Goal: Communication & Community: Answer question/provide support

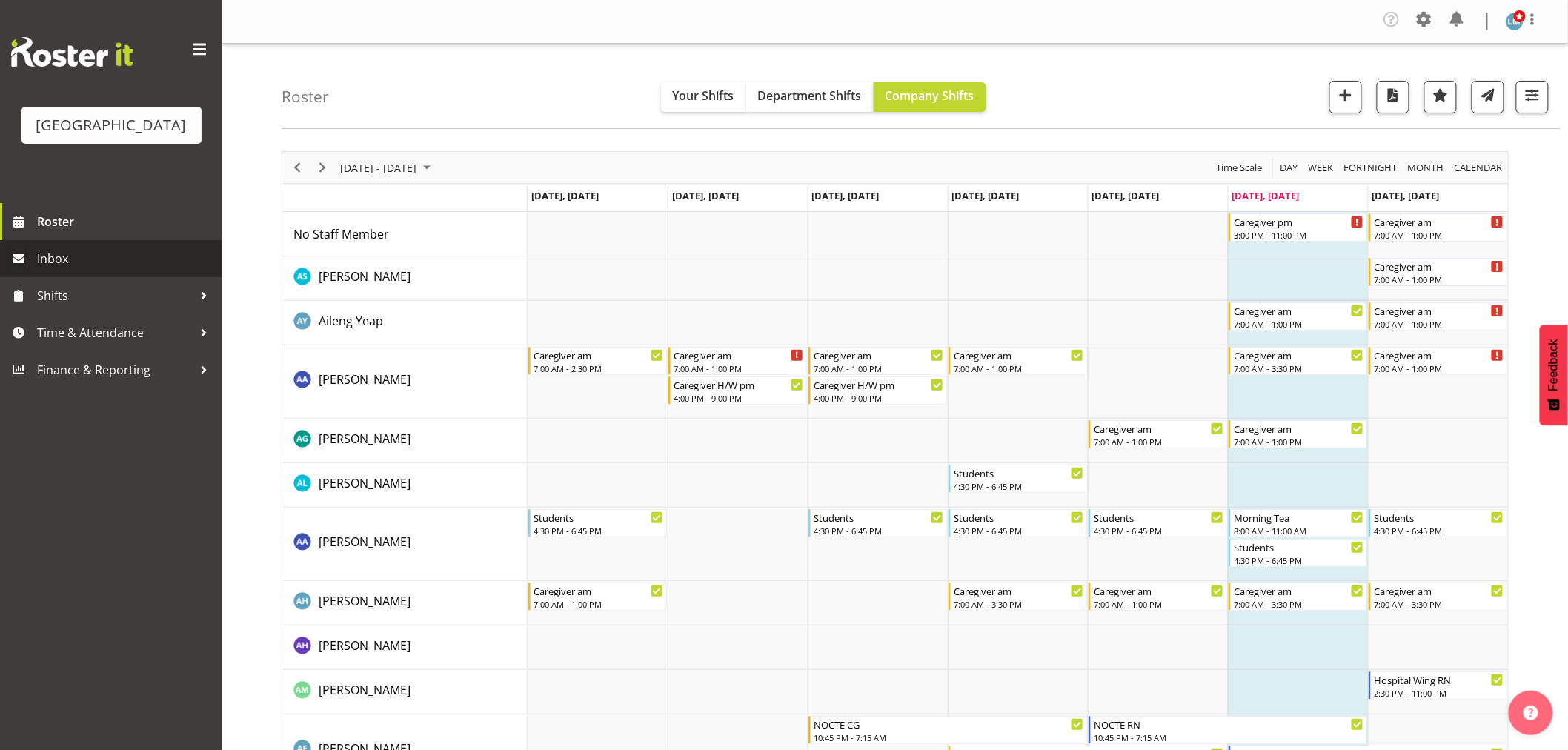
click at [61, 269] on span "Inbox" at bounding box center [126, 258] width 178 height 22
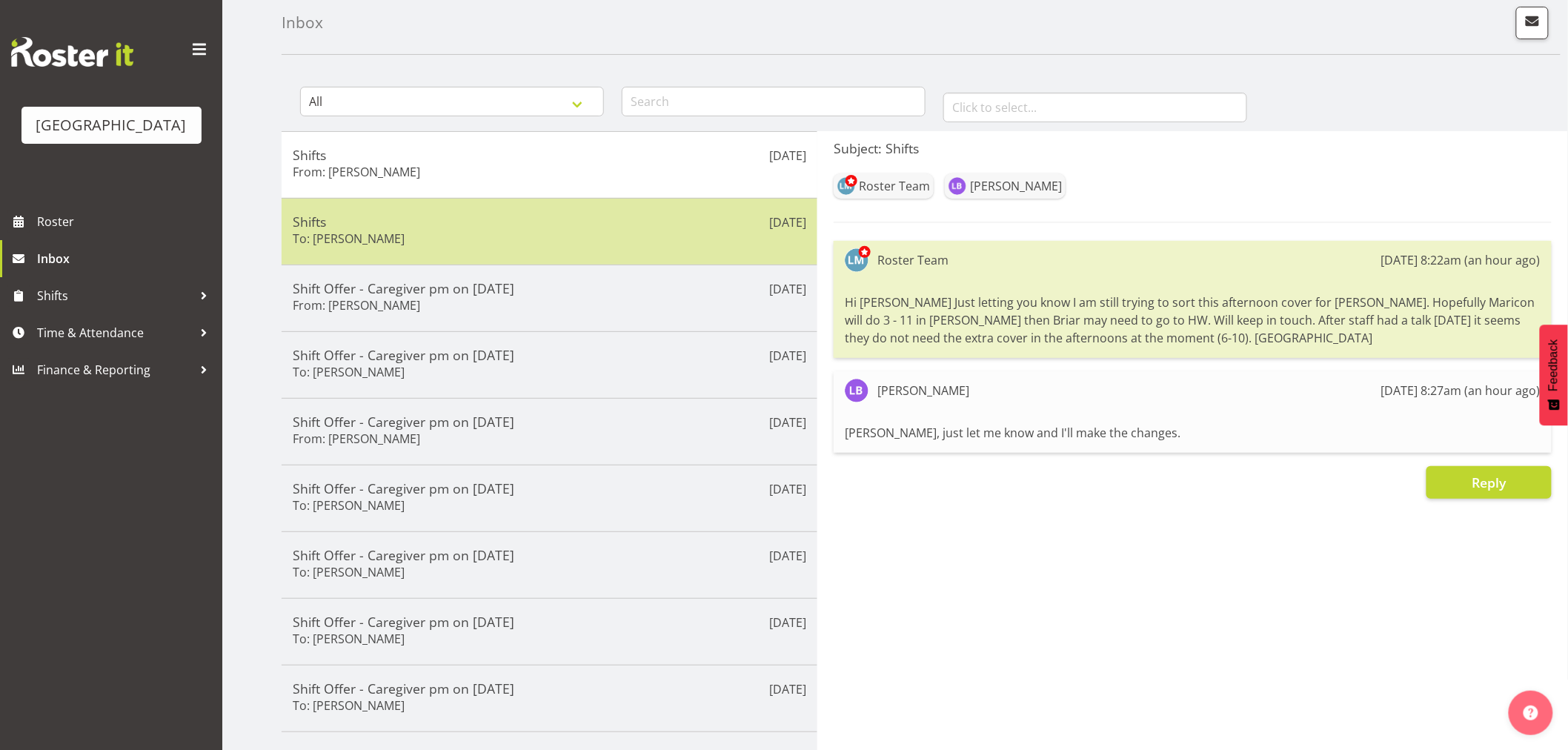
scroll to position [165, 0]
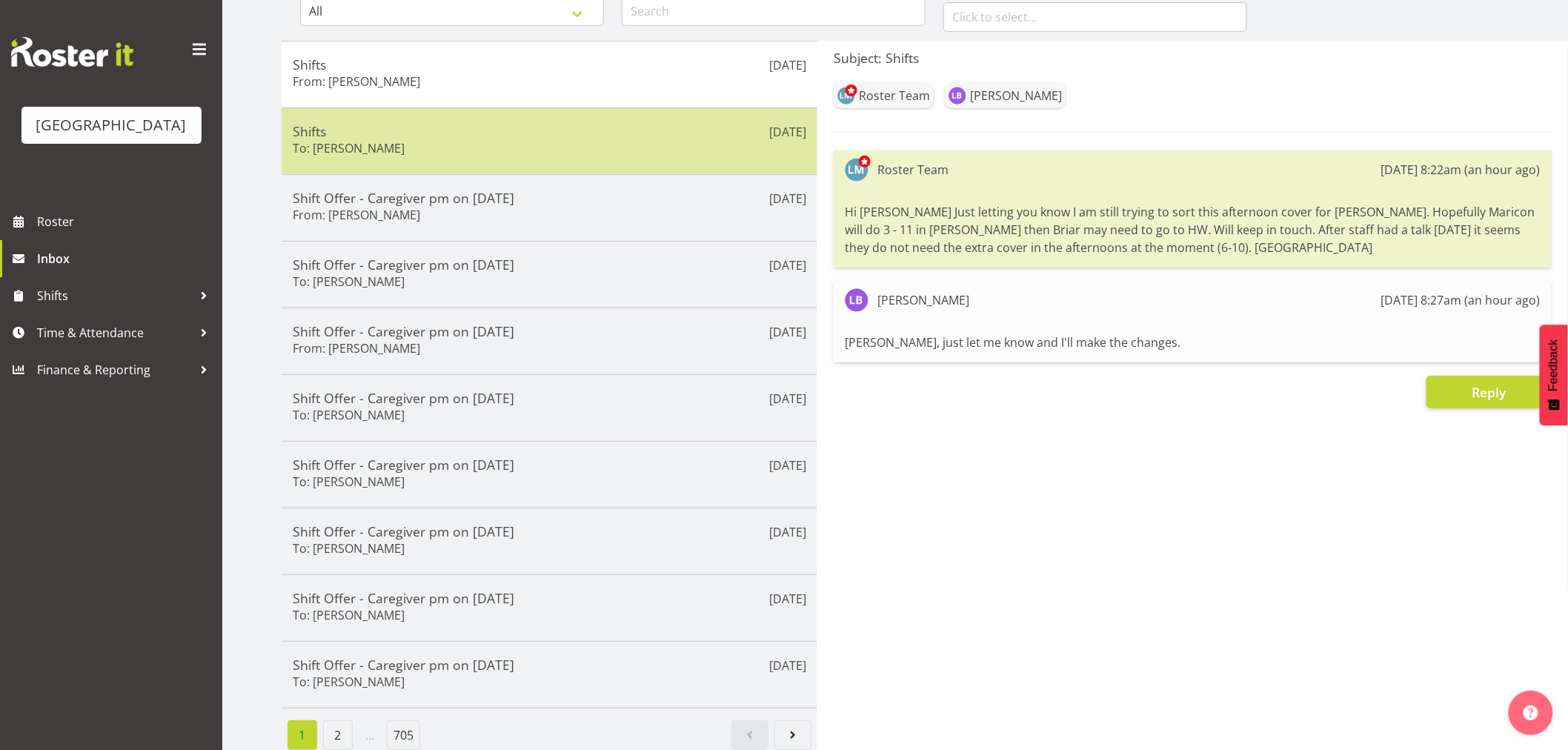
click at [455, 141] on div "Shifts To: [PERSON_NAME]" at bounding box center [549, 141] width 513 height 36
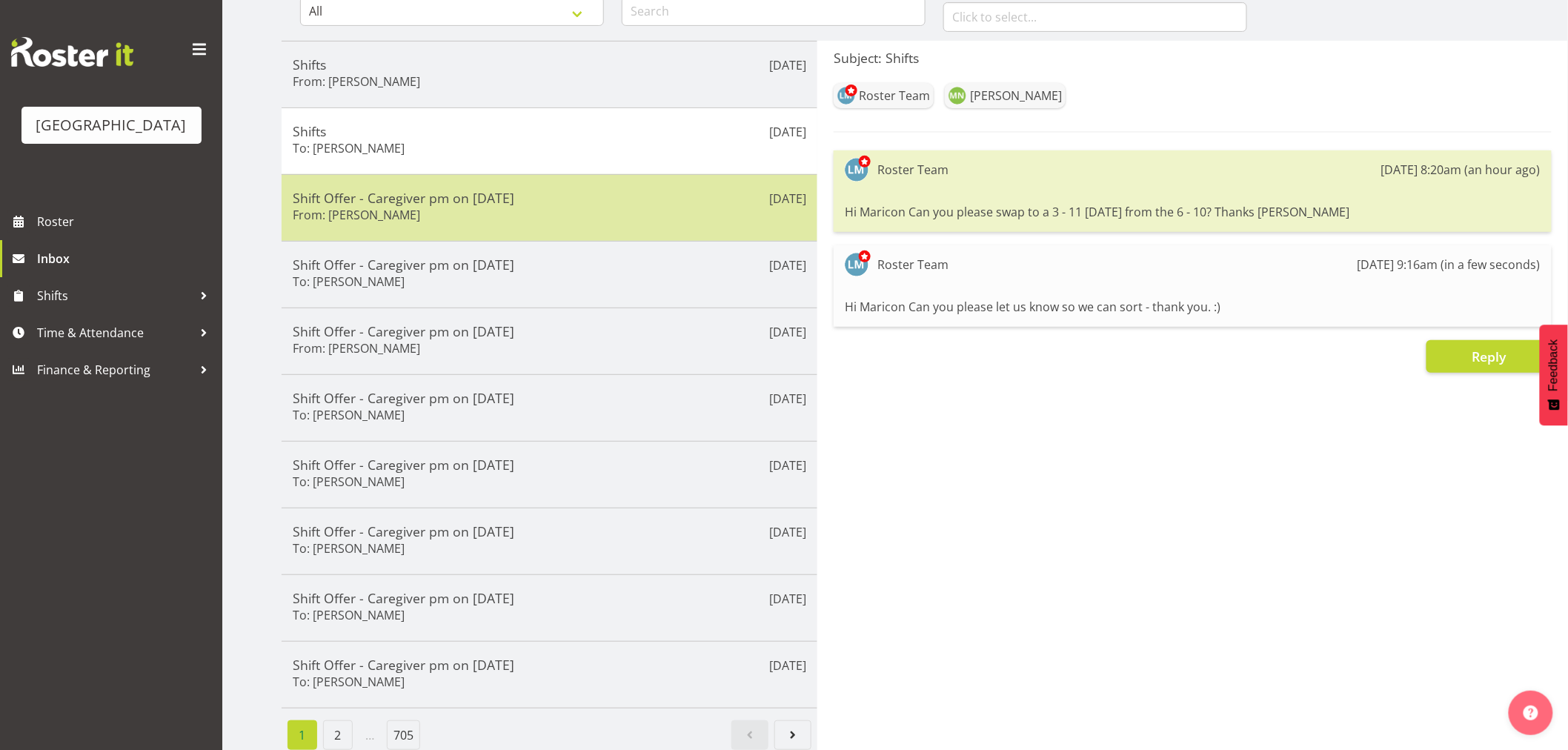
click at [463, 209] on div "Shift Offer - Caregiver pm on [DATE] From: [PERSON_NAME]" at bounding box center [549, 208] width 513 height 36
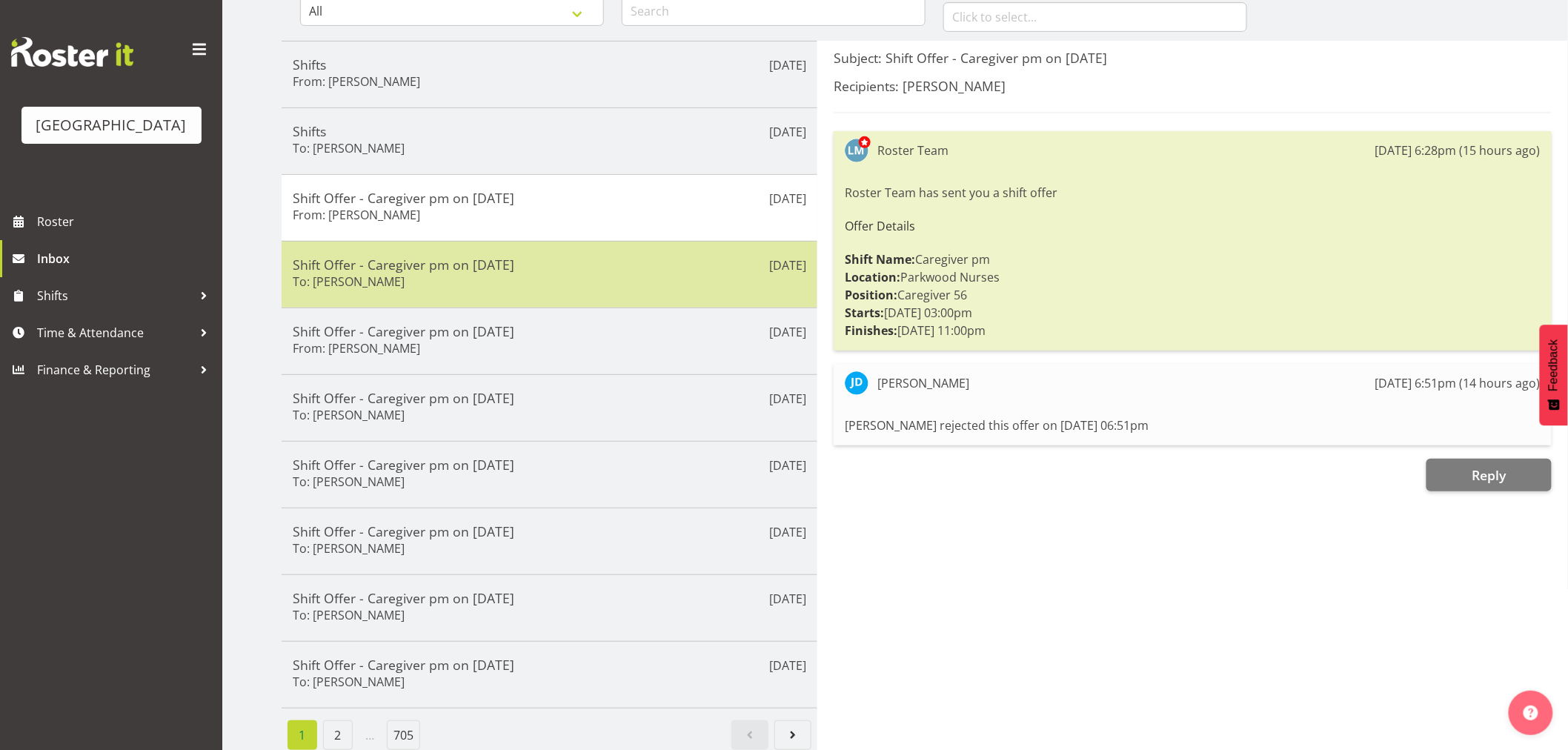
click at [344, 289] on h6 "To: [PERSON_NAME]" at bounding box center [349, 281] width 112 height 15
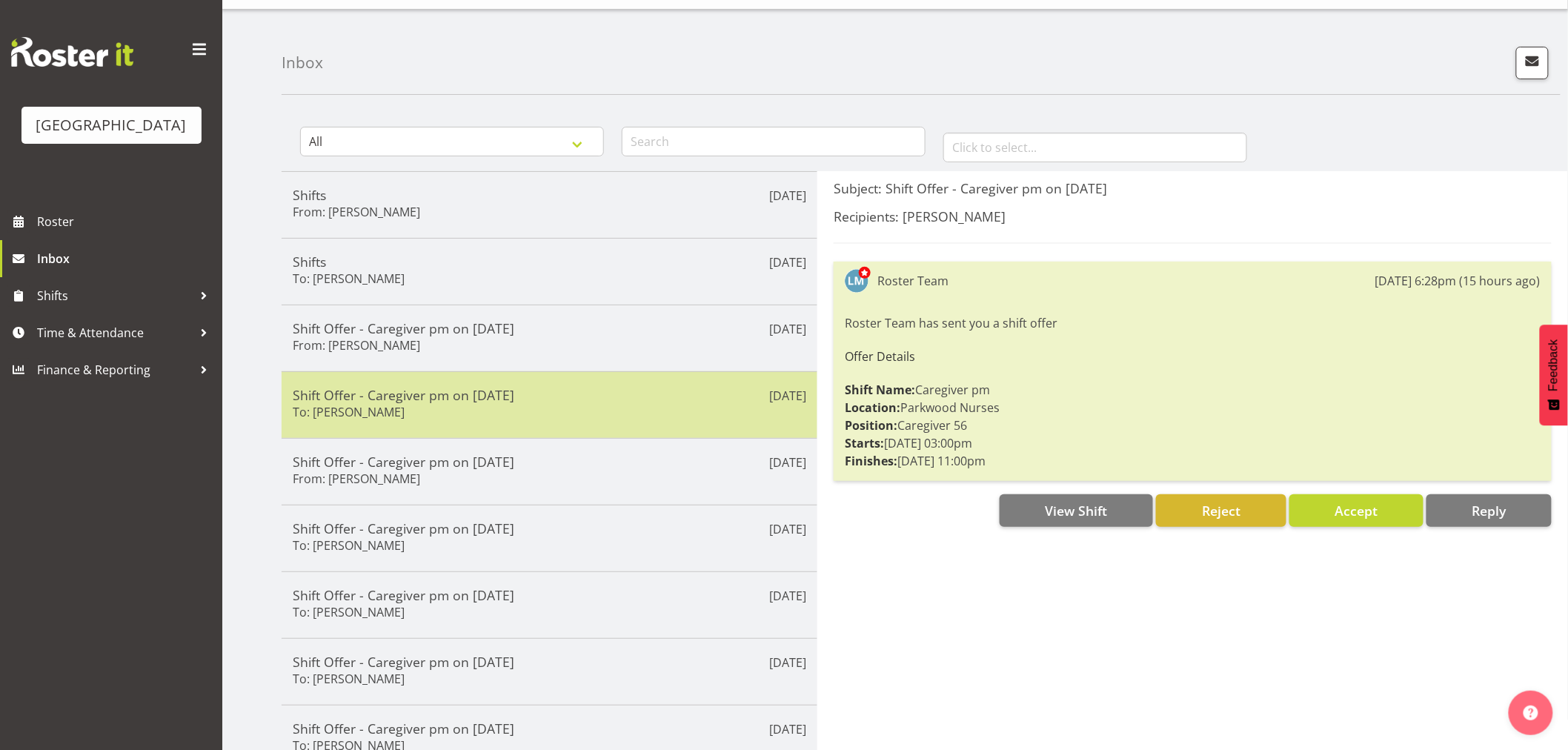
scroll to position [0, 0]
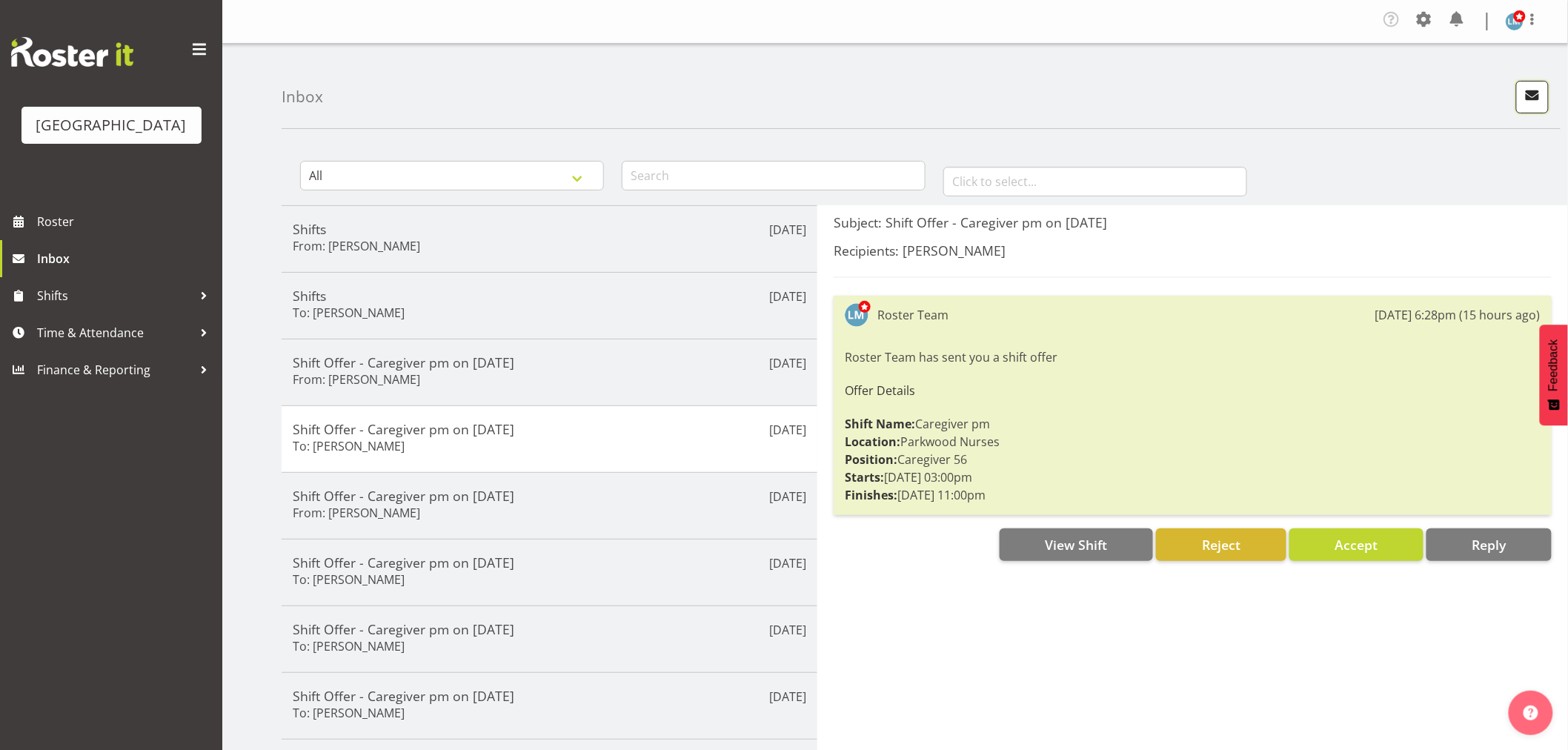
click at [1539, 92] on span "button" at bounding box center [1533, 95] width 19 height 19
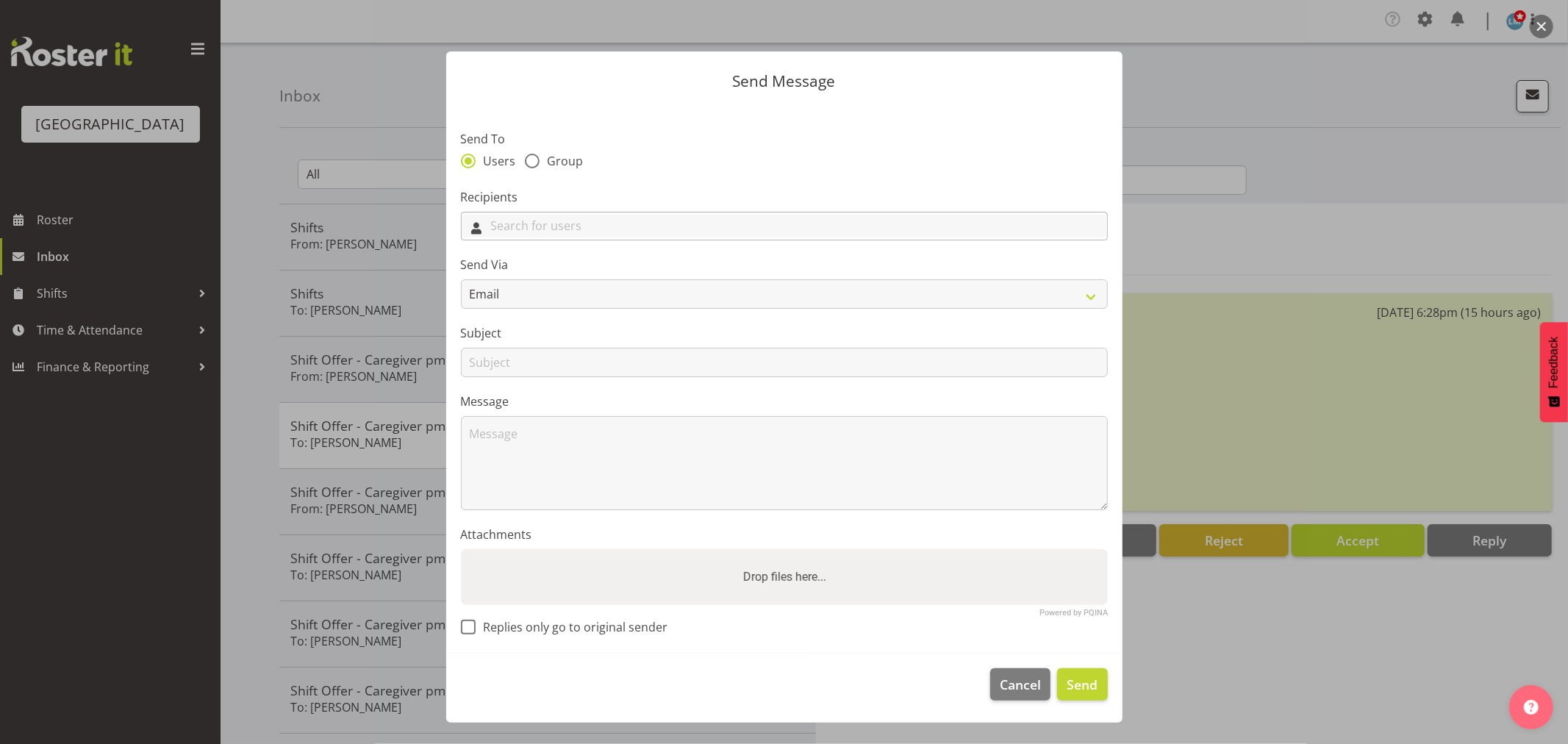
click at [493, 225] on input "text" at bounding box center [784, 226] width 645 height 23
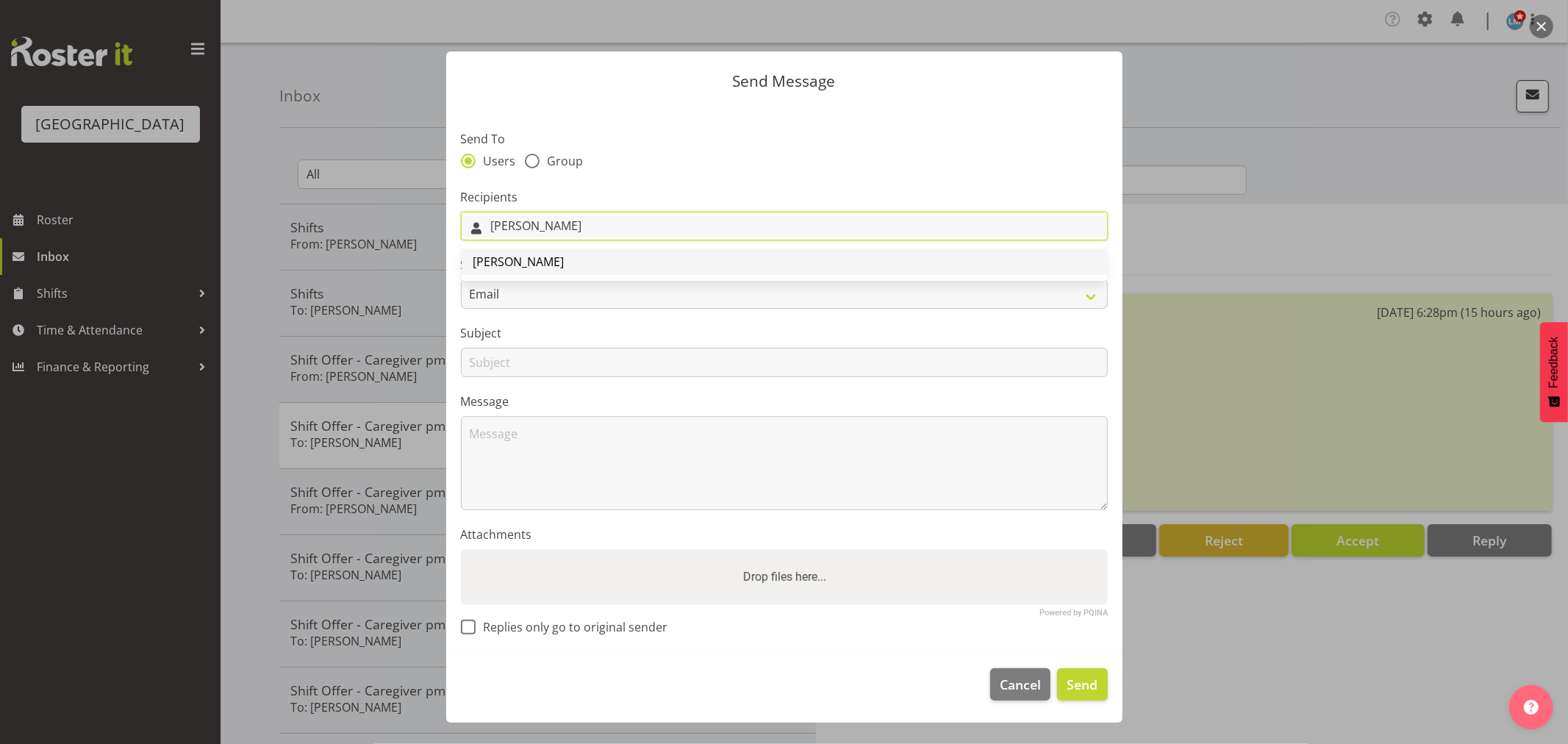
type input "[PERSON_NAME]"
click at [529, 258] on span "[PERSON_NAME]" at bounding box center [519, 261] width 91 height 17
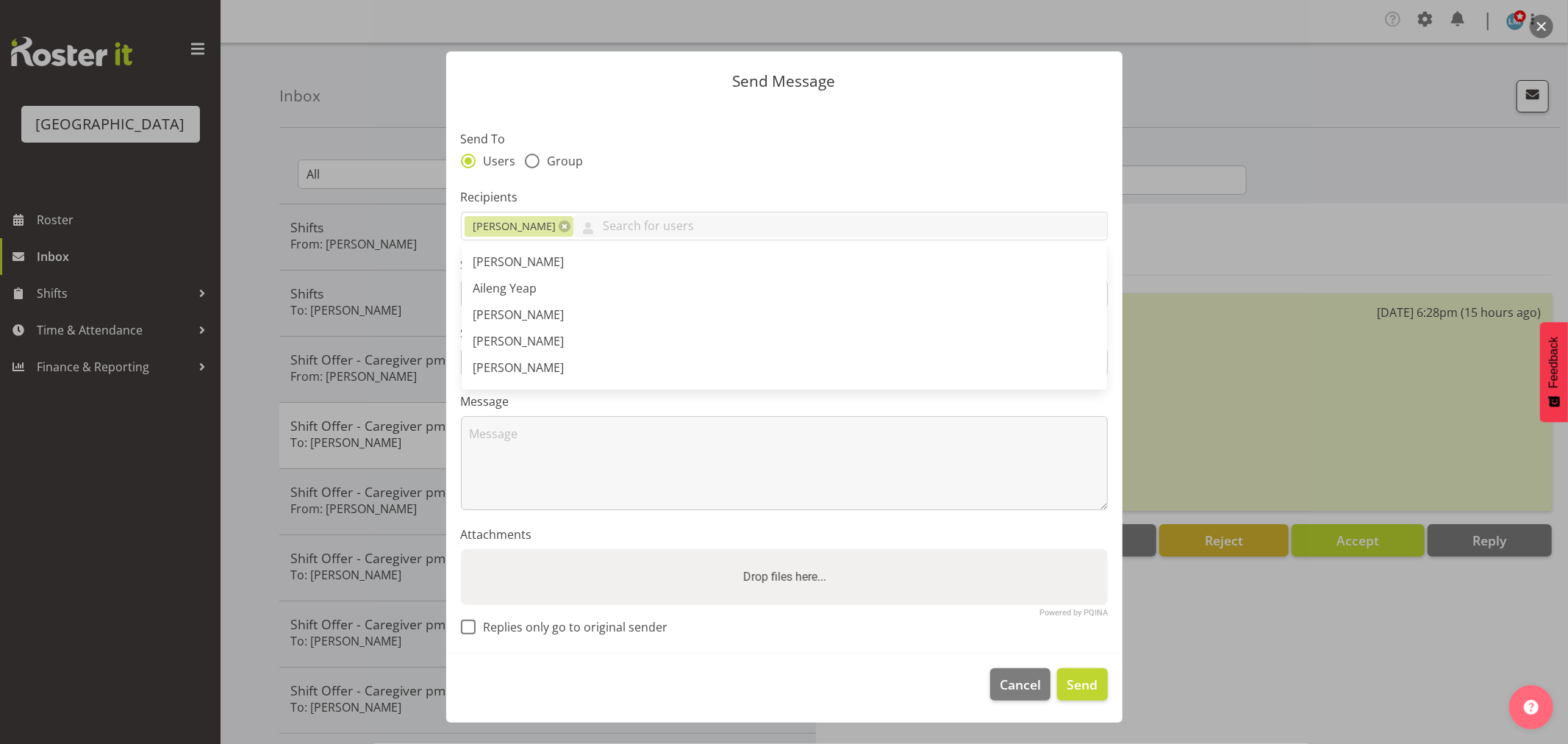
click at [729, 141] on label "Send To" at bounding box center [784, 139] width 647 height 17
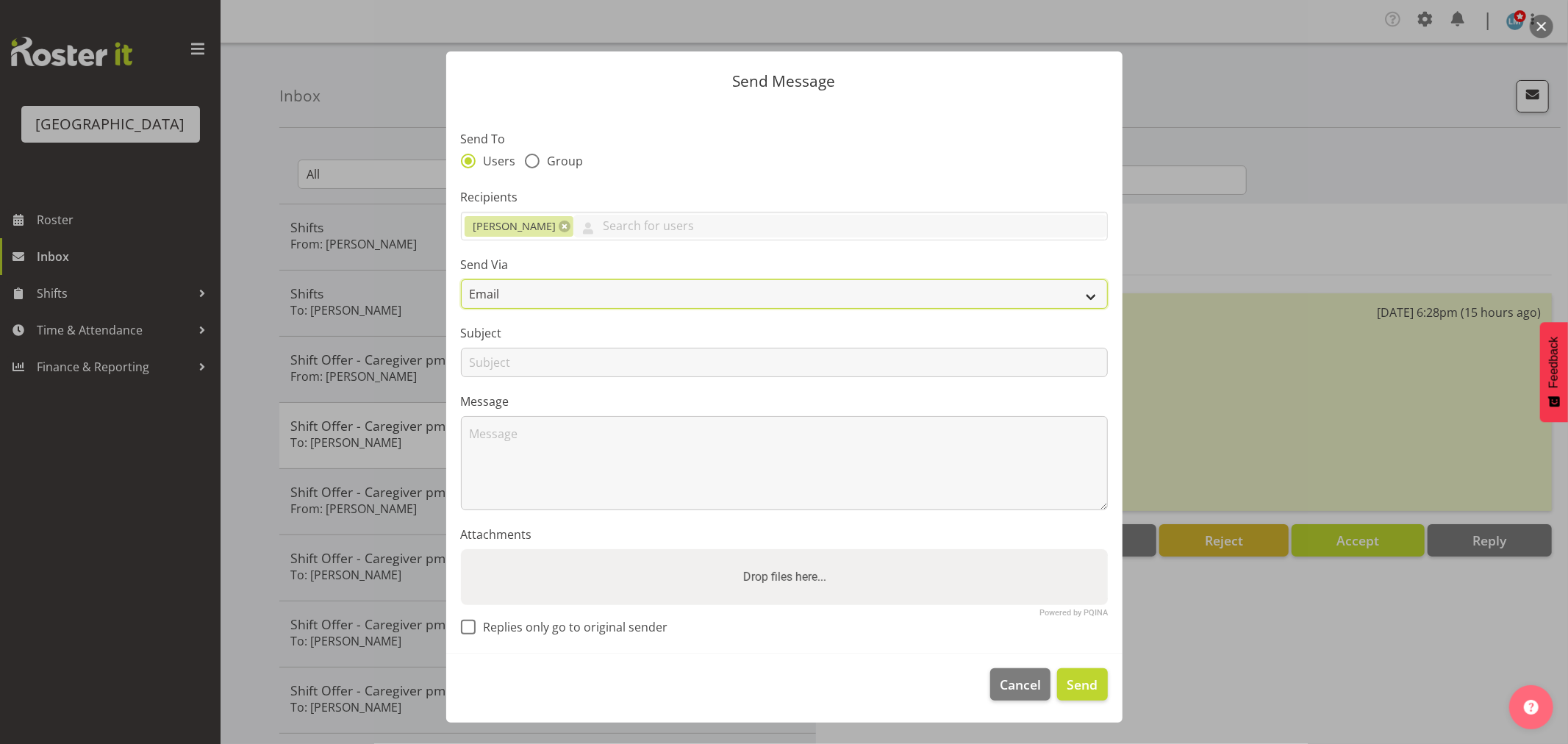
click at [555, 281] on select "Email SMS" at bounding box center [784, 294] width 647 height 30
select select "sms"
click at [461, 279] on select "Email SMS" at bounding box center [784, 294] width 647 height 30
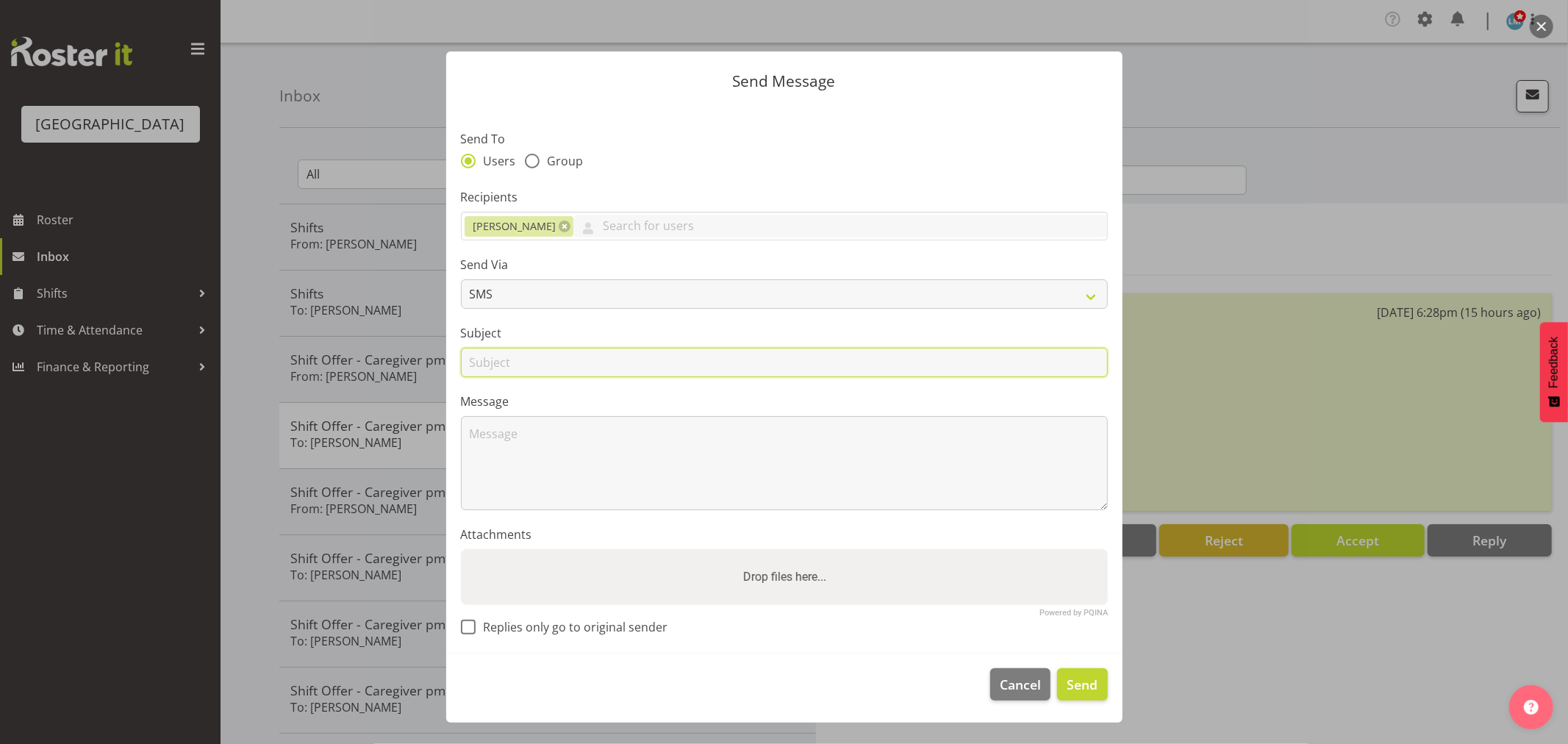
click at [527, 373] on input "text" at bounding box center [784, 362] width 647 height 30
type input "tonight"
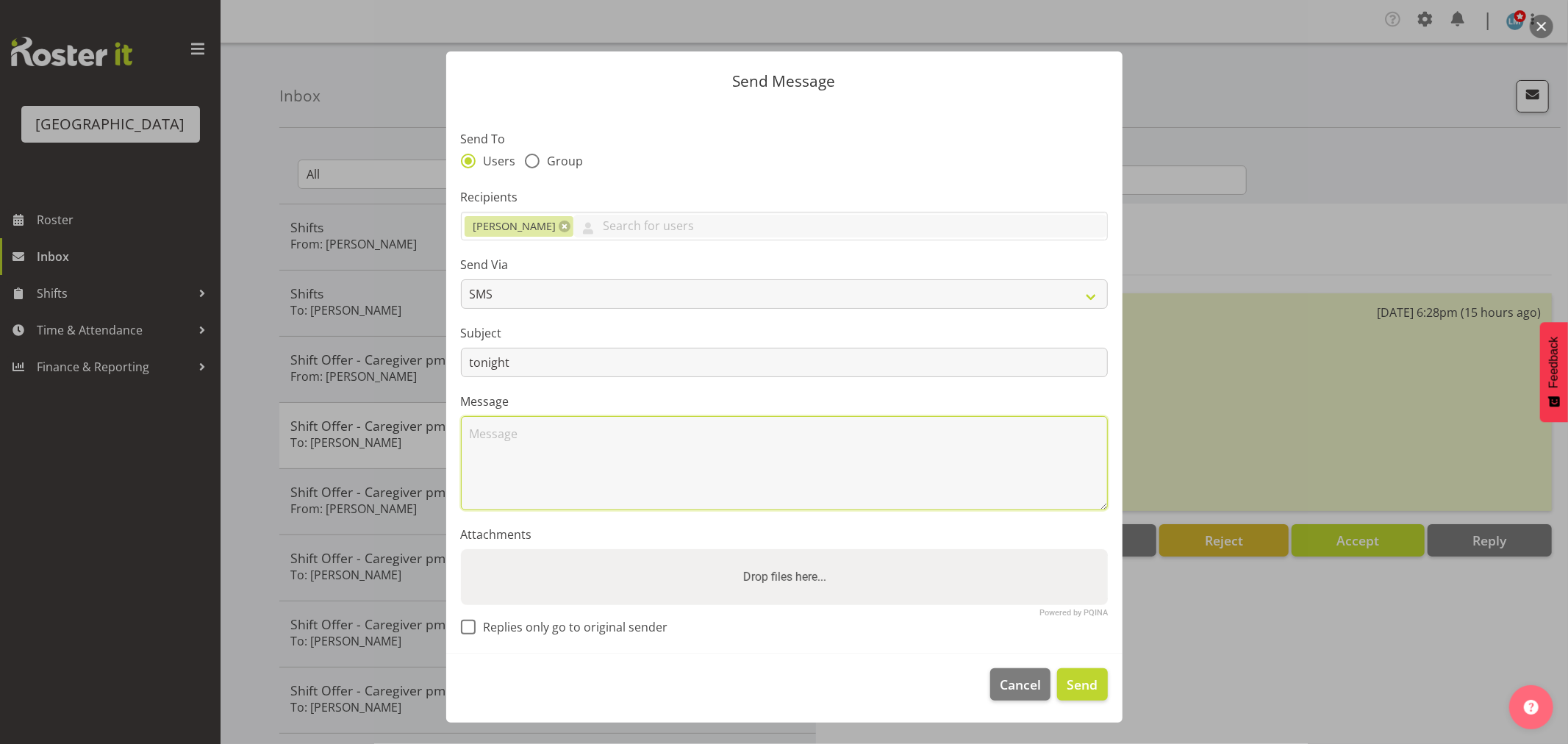
click at [596, 435] on textarea at bounding box center [784, 463] width 647 height 94
type textarea "z"
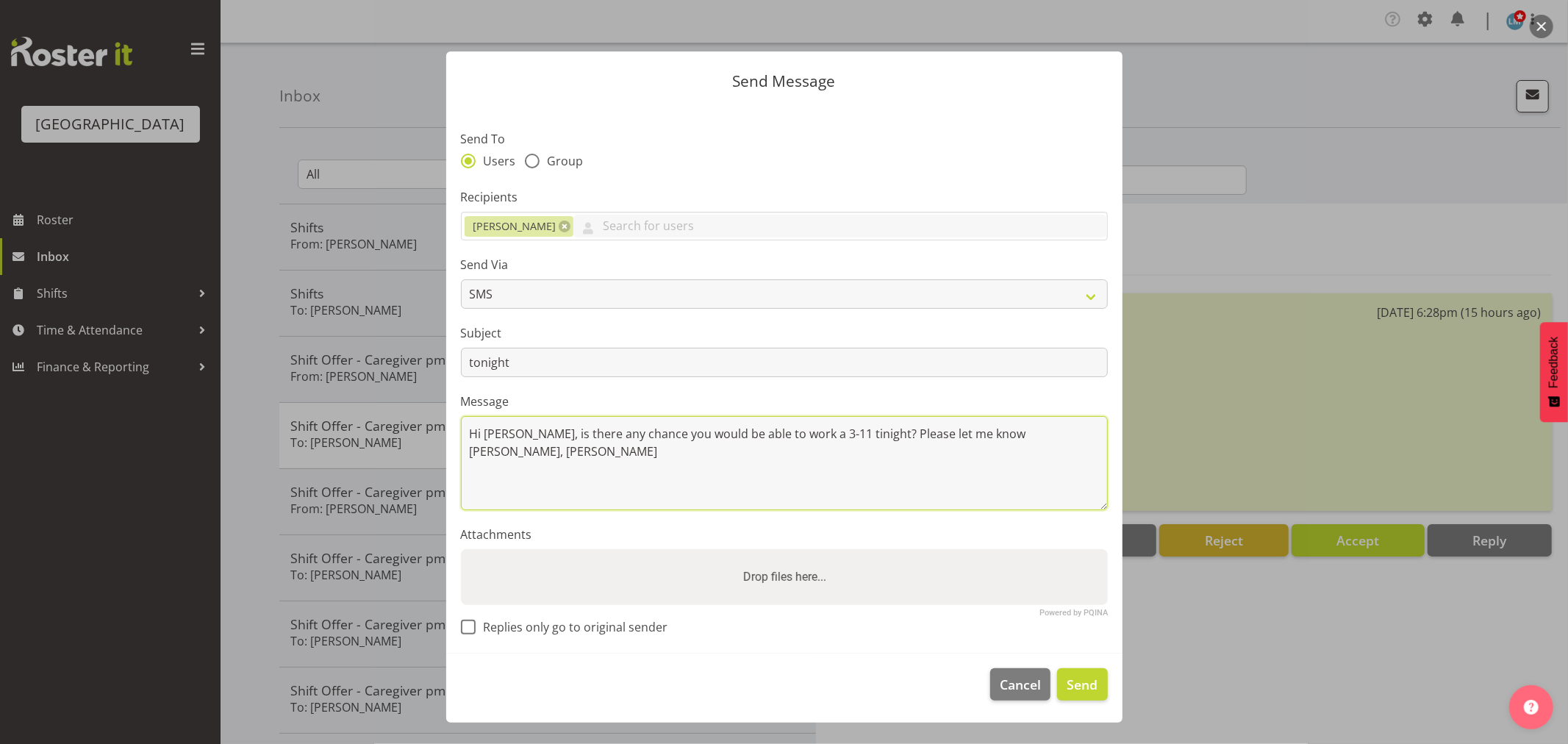
click at [815, 437] on textarea "Hi [PERSON_NAME], is there any chance you would be able to work a 3-11 tinight?…" at bounding box center [784, 463] width 647 height 94
type textarea "Hi [PERSON_NAME], is there any chance you would be able to work a 3-11 tonight?…"
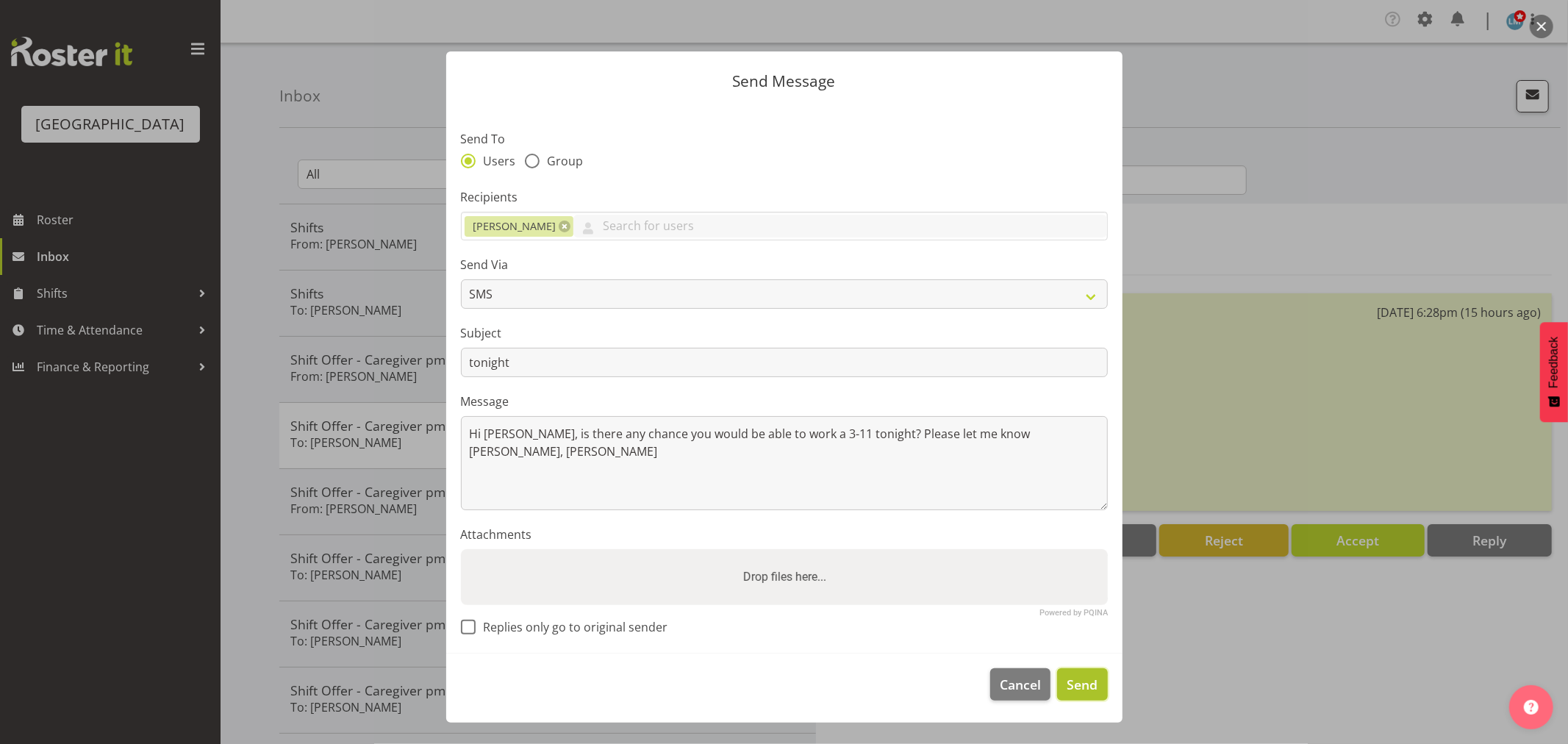
click at [1098, 682] on button "Send" at bounding box center [1082, 684] width 50 height 32
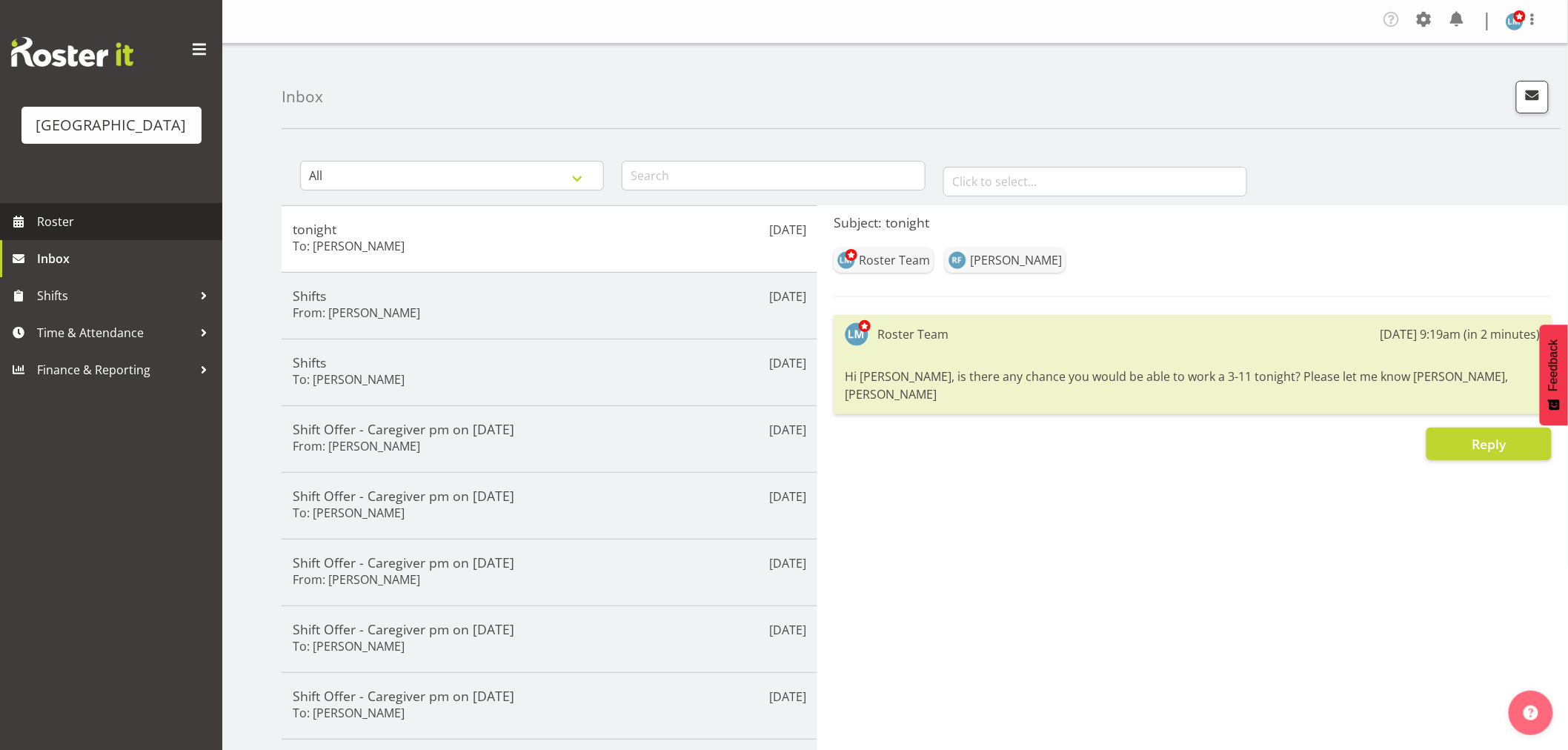
click at [63, 232] on span "Roster" at bounding box center [126, 221] width 178 height 22
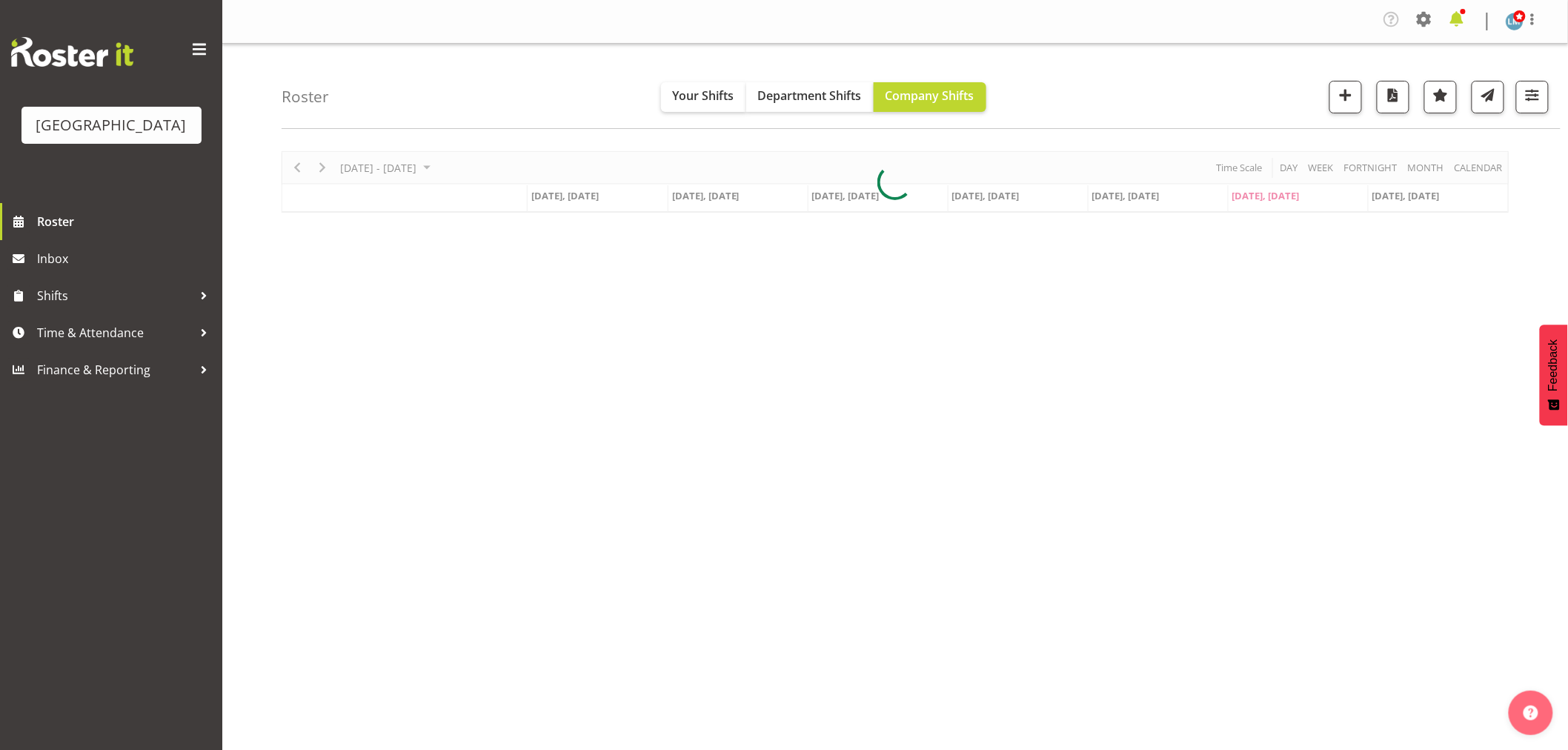
click at [1462, 21] on span at bounding box center [1457, 18] width 24 height 24
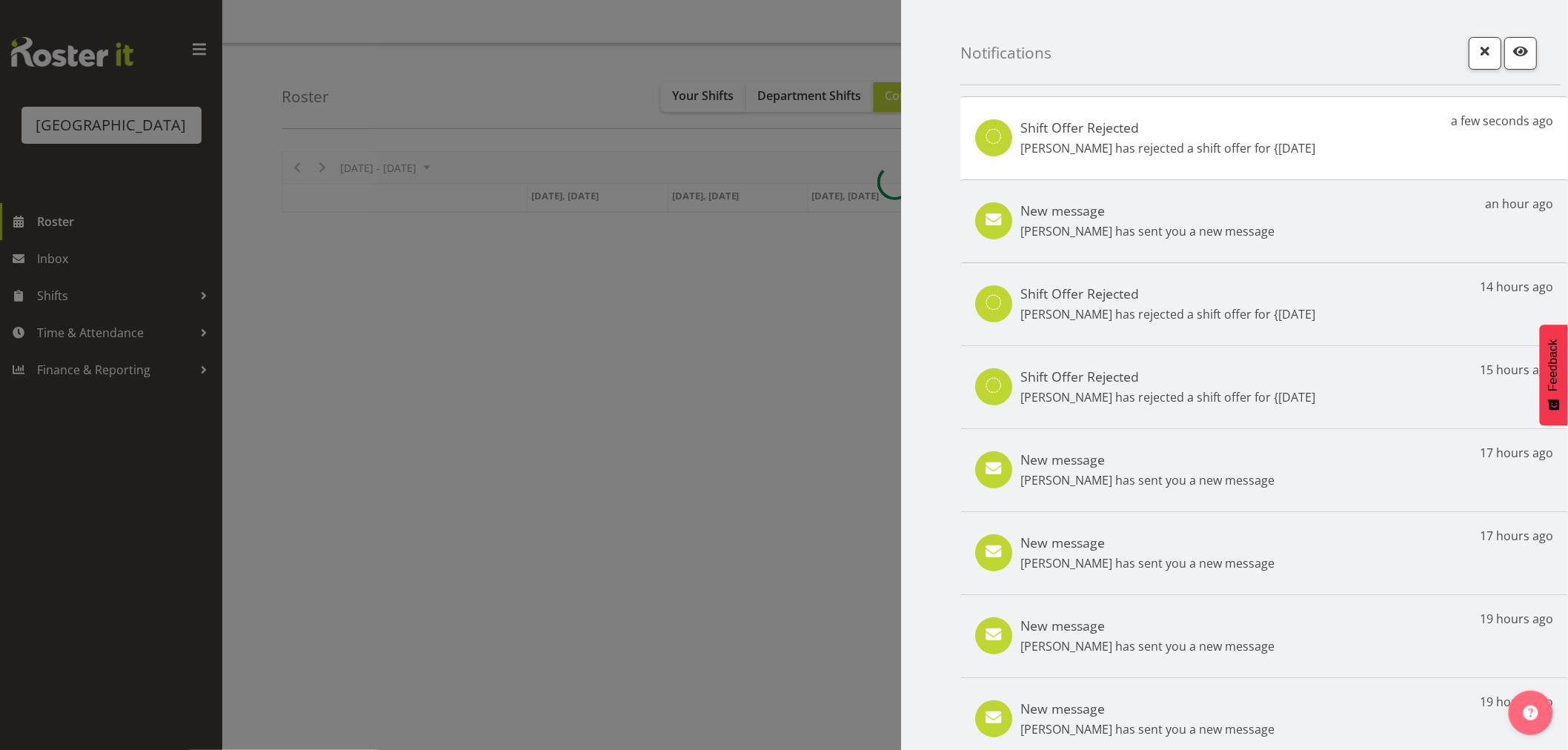
click at [1092, 153] on p "Joanna Shore has rejected a shift offer for {30th Aug" at bounding box center [1167, 148] width 295 height 18
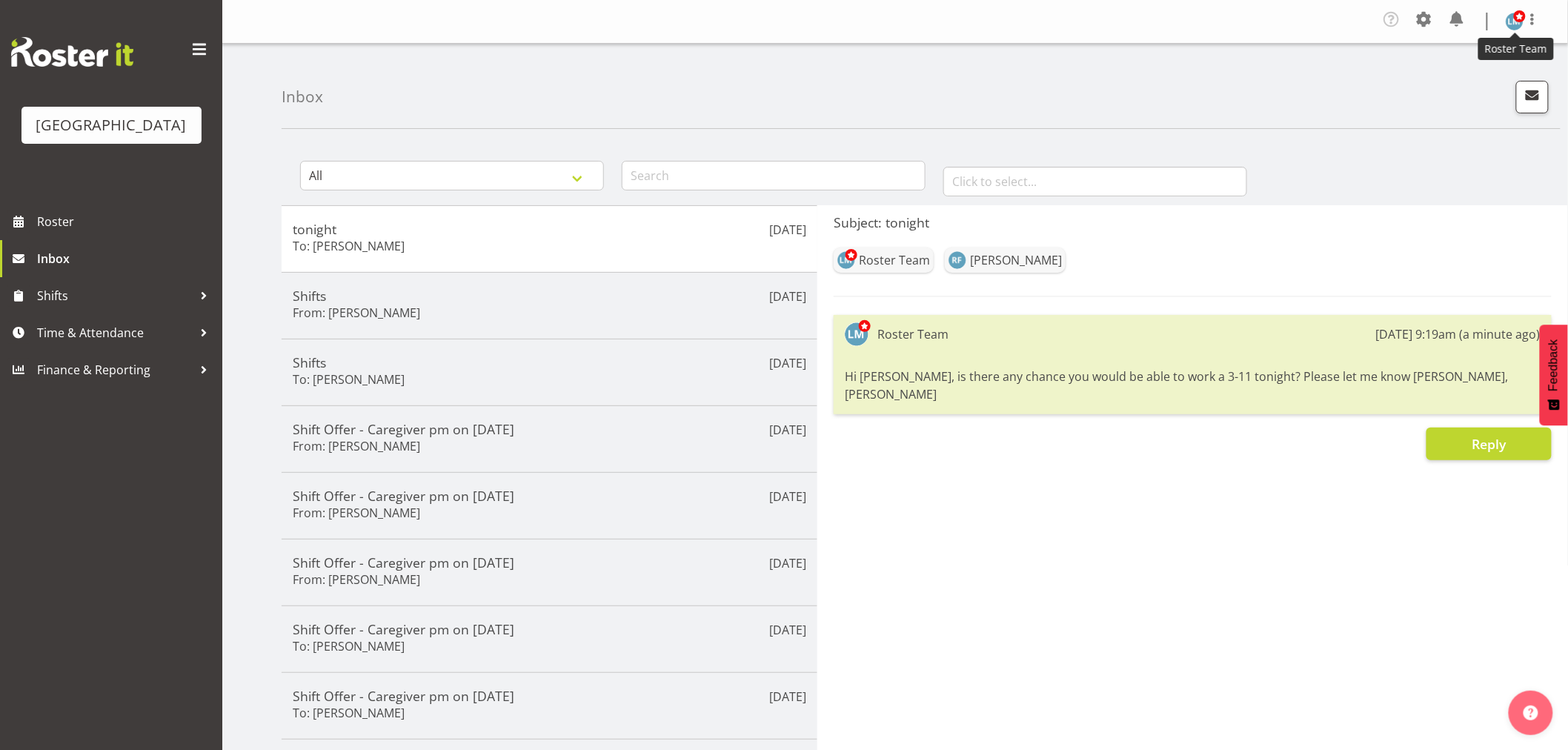
click at [1516, 25] on img at bounding box center [1515, 21] width 18 height 18
click at [1463, 74] on link "Log Out" at bounding box center [1470, 81] width 143 height 26
